Goal: Task Accomplishment & Management: Complete application form

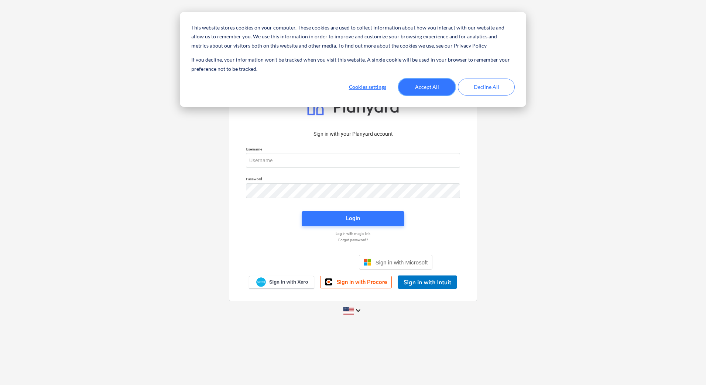
click at [418, 89] on button "Accept All" at bounding box center [426, 87] width 57 height 17
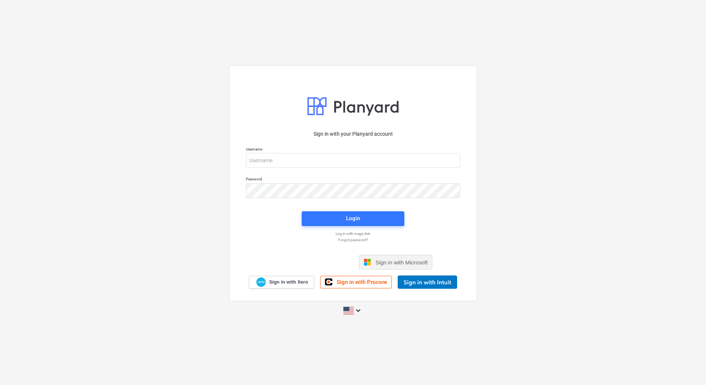
click at [391, 264] on span "Sign in with Microsoft" at bounding box center [401, 263] width 52 height 6
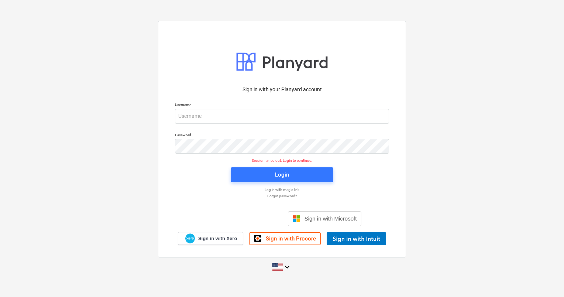
click at [173, 192] on p "Log in with magic link" at bounding box center [281, 189] width 221 height 5
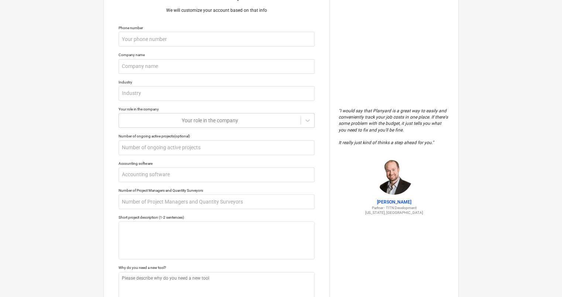
scroll to position [94, 0]
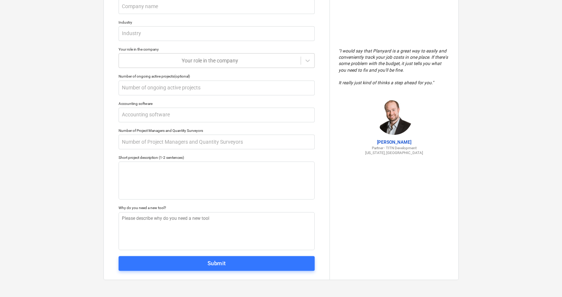
type textarea "x"
